Goal: Navigation & Orientation: Find specific page/section

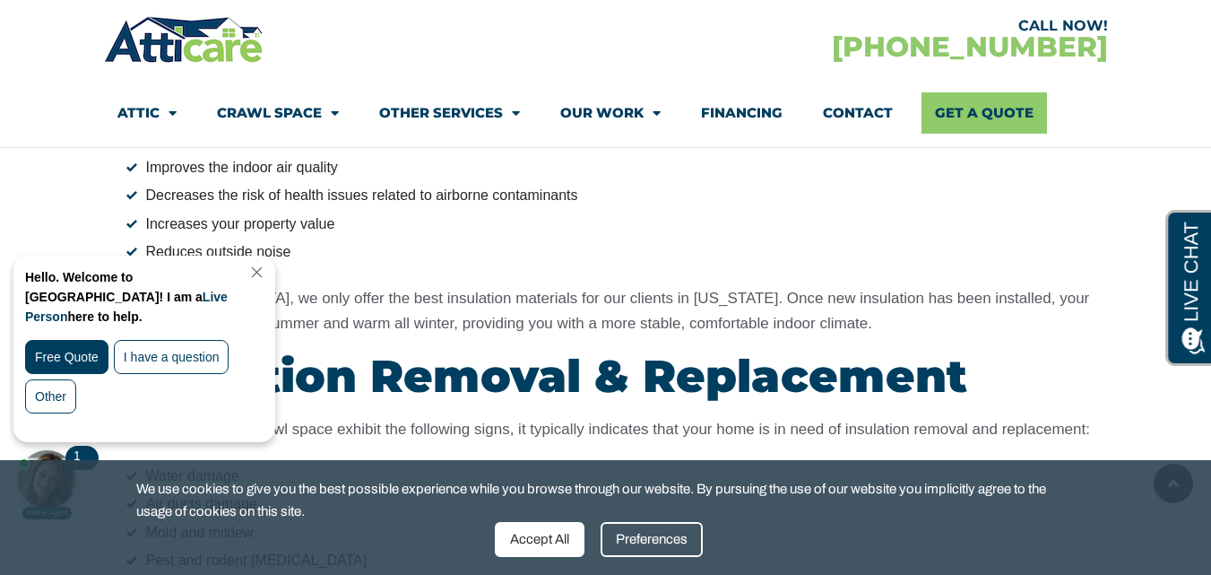
scroll to position [5640, 0]
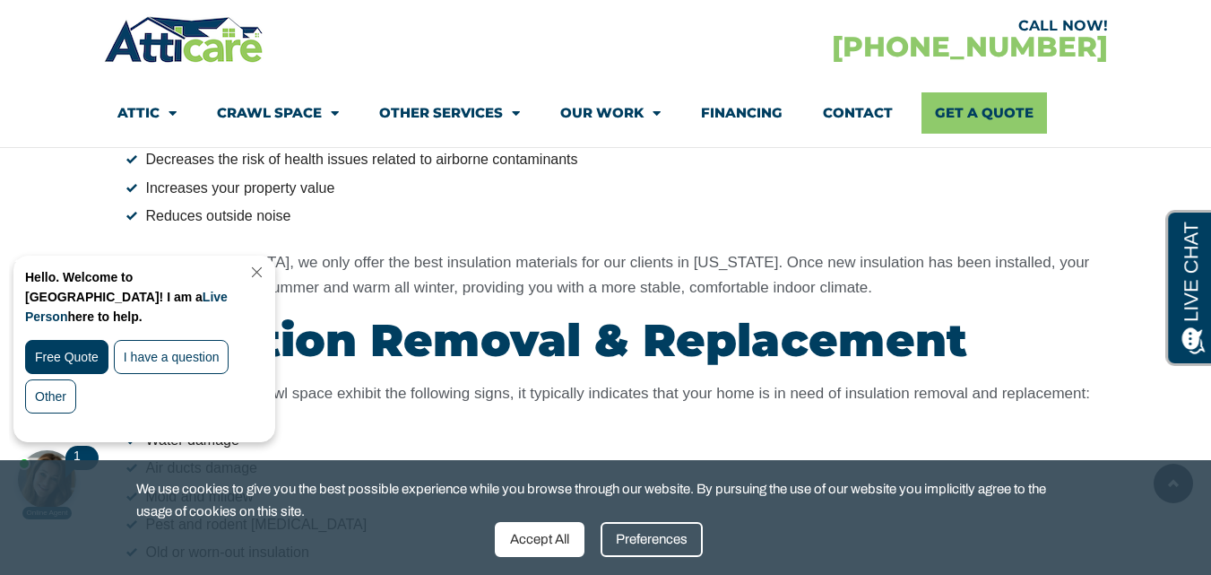
click at [267, 272] on link "Close Chat" at bounding box center [255, 271] width 24 height 13
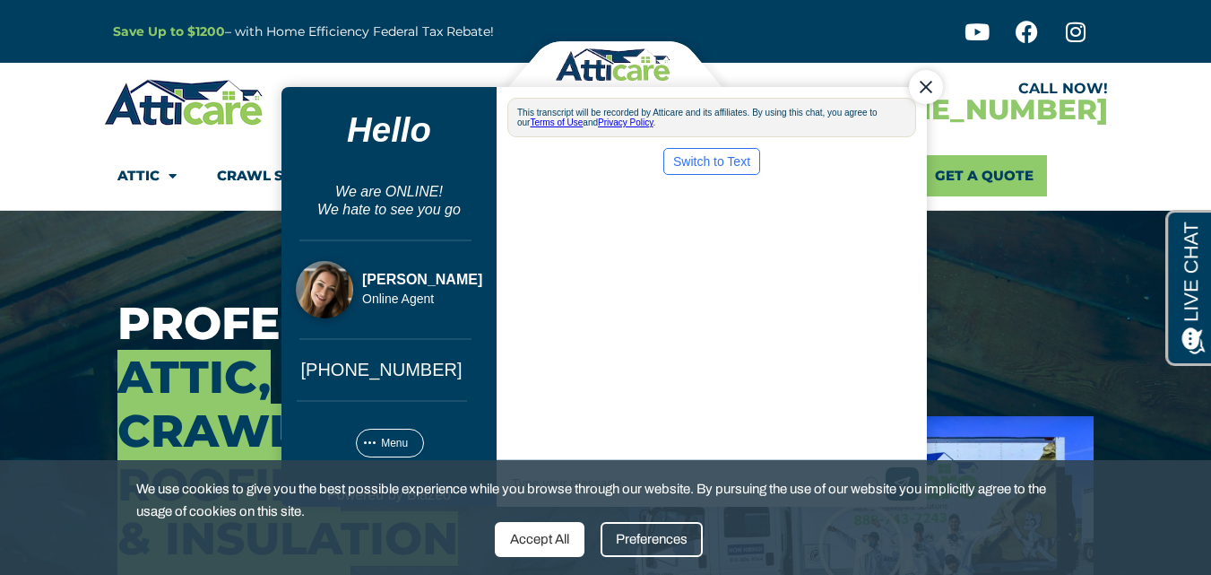
scroll to position [0, 0]
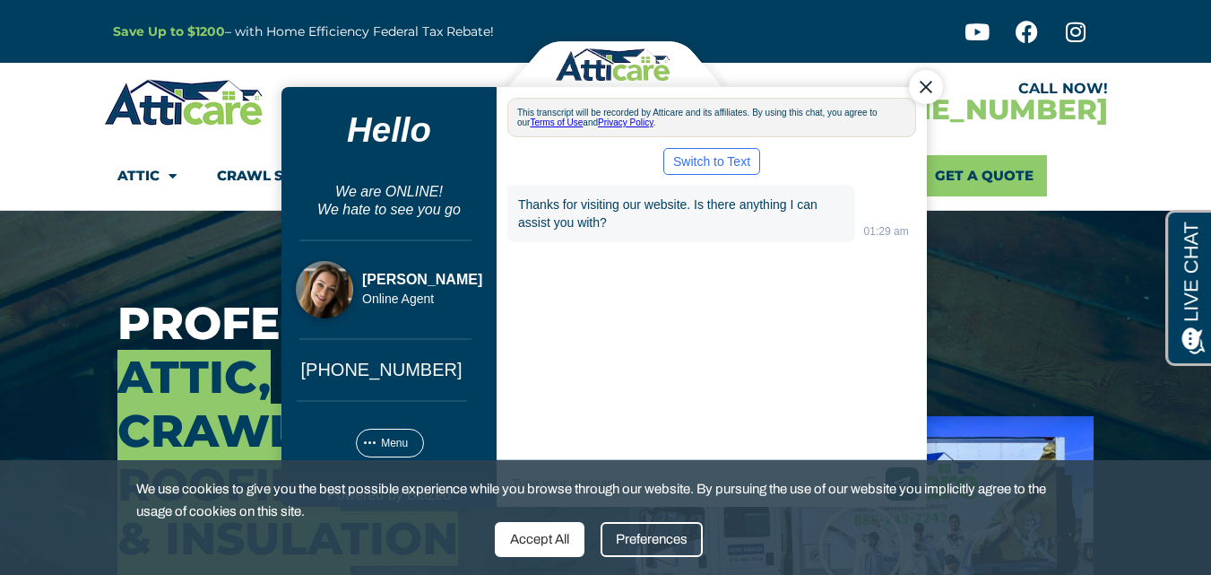
click at [921, 86] on div "Close Chat" at bounding box center [925, 86] width 34 height 34
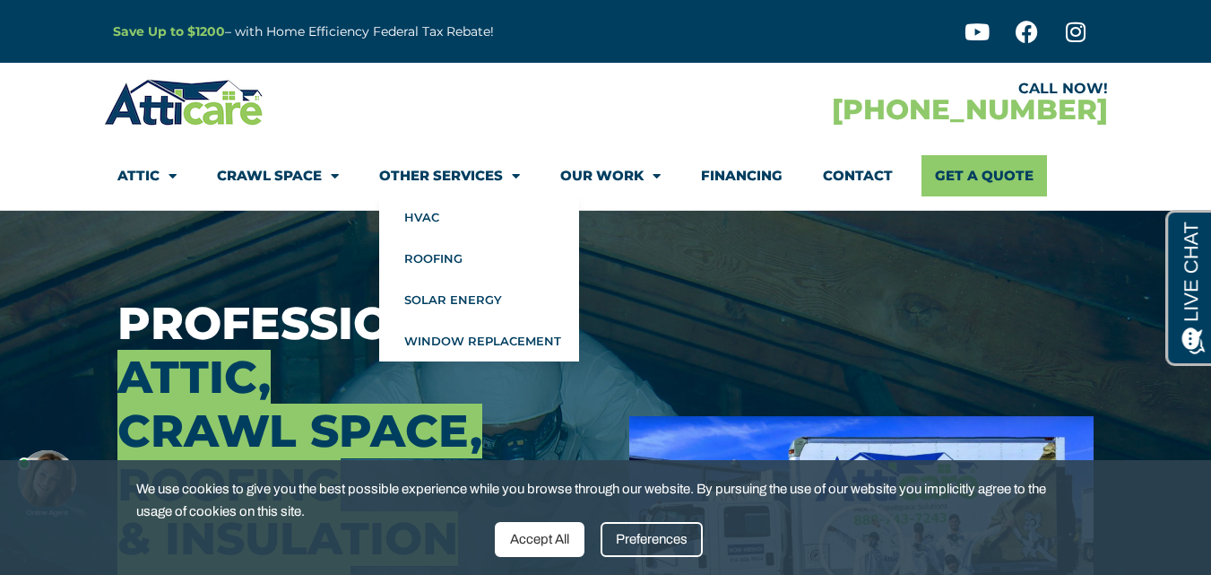
click at [467, 177] on link "Other Services" at bounding box center [449, 175] width 141 height 41
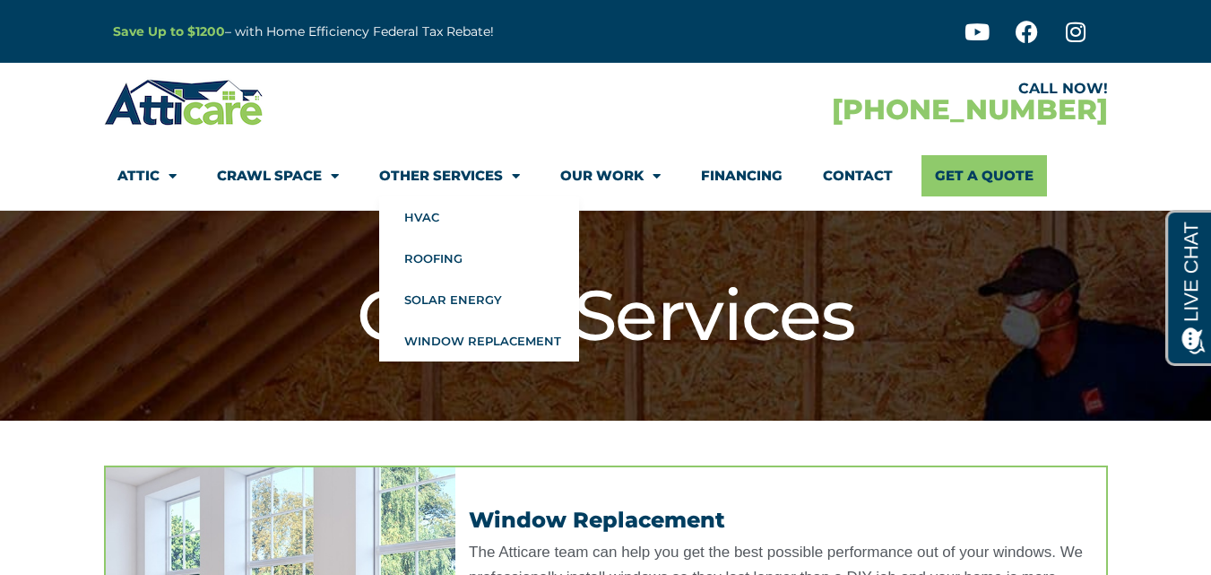
click at [503, 177] on span "Menu" at bounding box center [511, 175] width 17 height 31
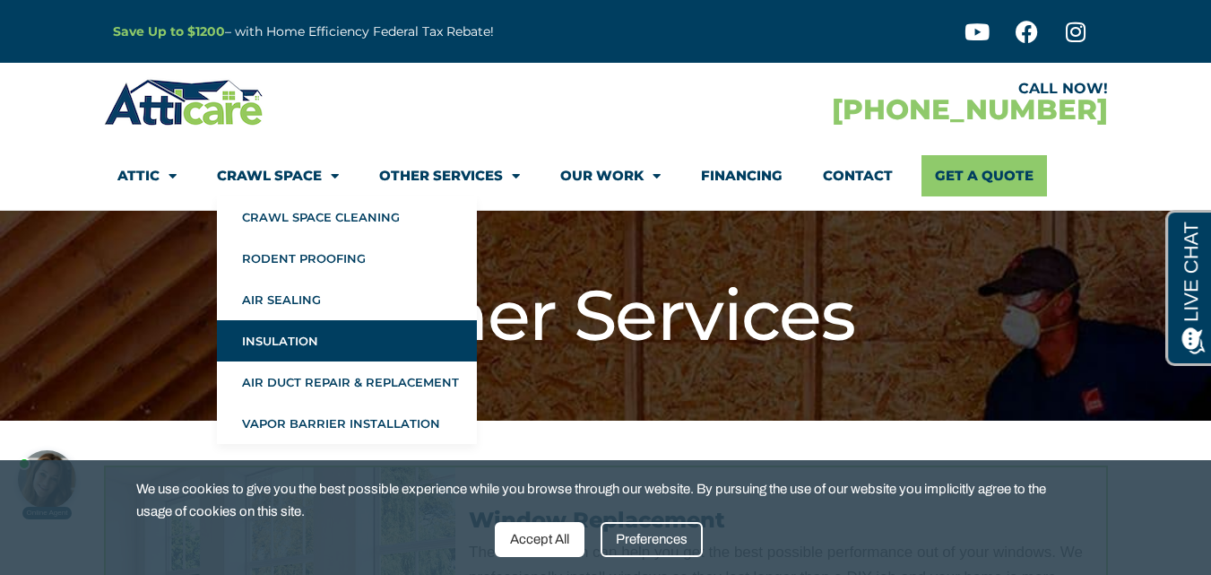
click at [289, 346] on link "Insulation" at bounding box center [347, 340] width 260 height 41
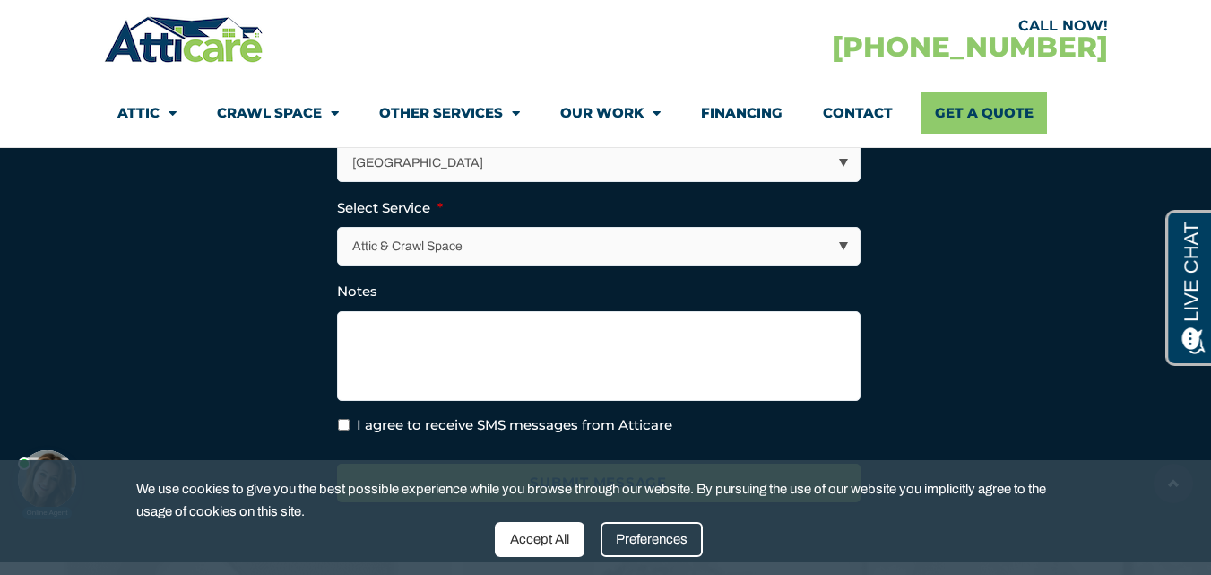
scroll to position [5736, 0]
